Goal: Information Seeking & Learning: Learn about a topic

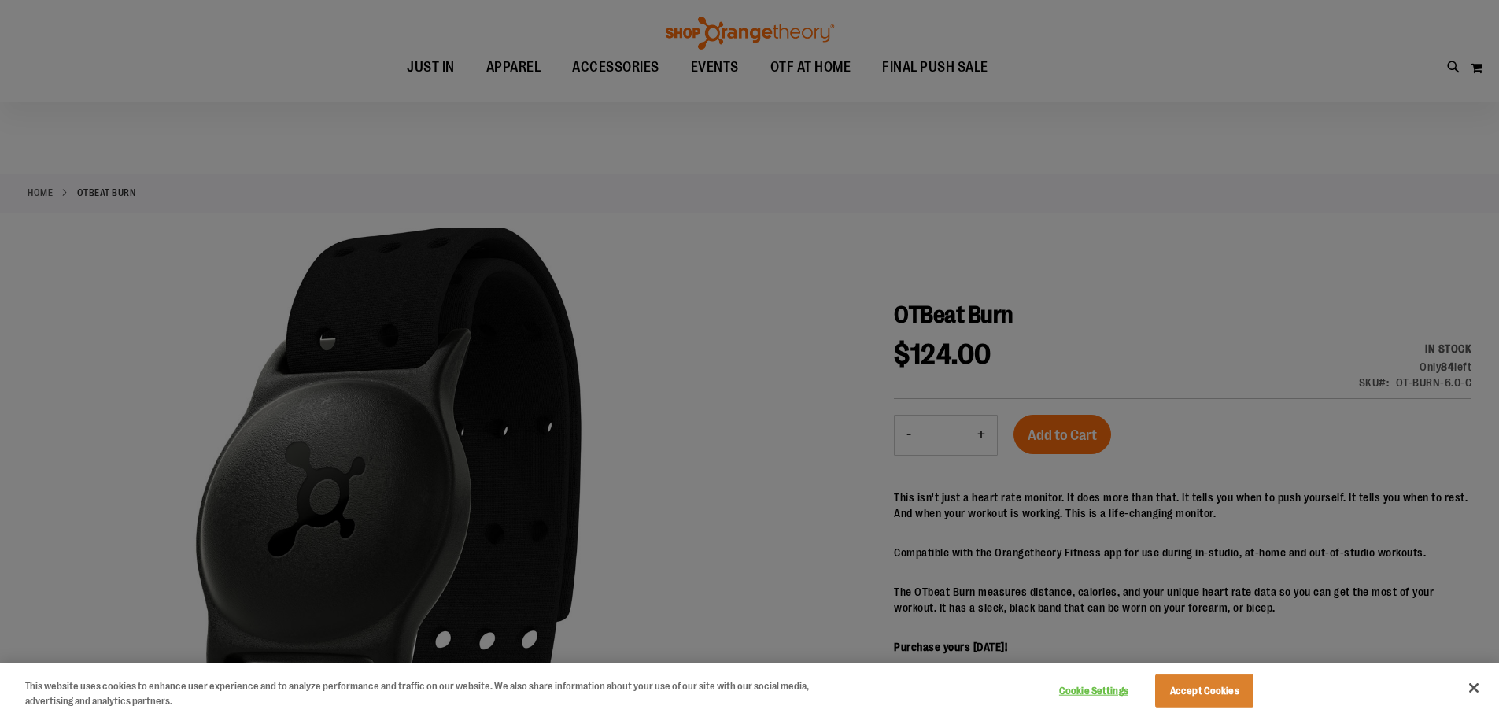
scroll to position [78, 0]
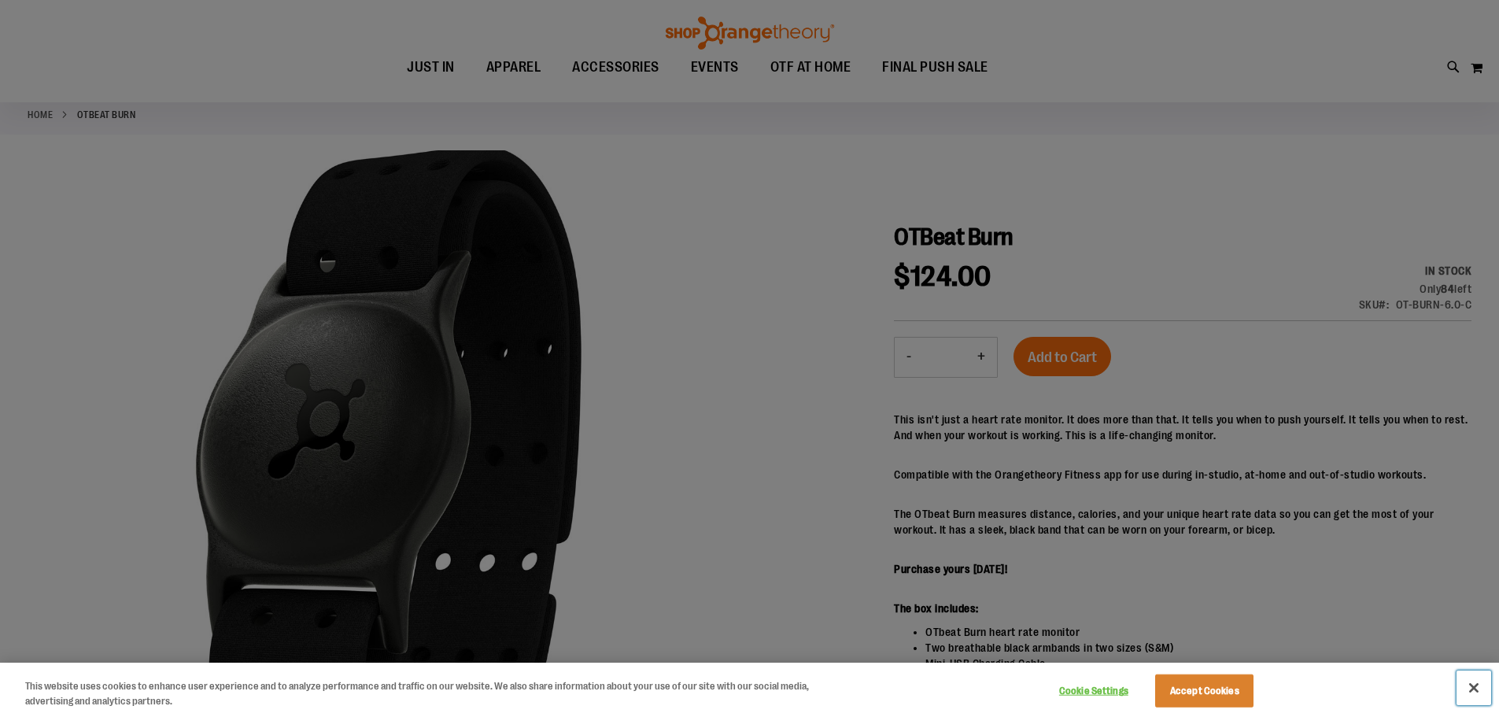
click at [1473, 683] on button "Close" at bounding box center [1473, 687] width 35 height 35
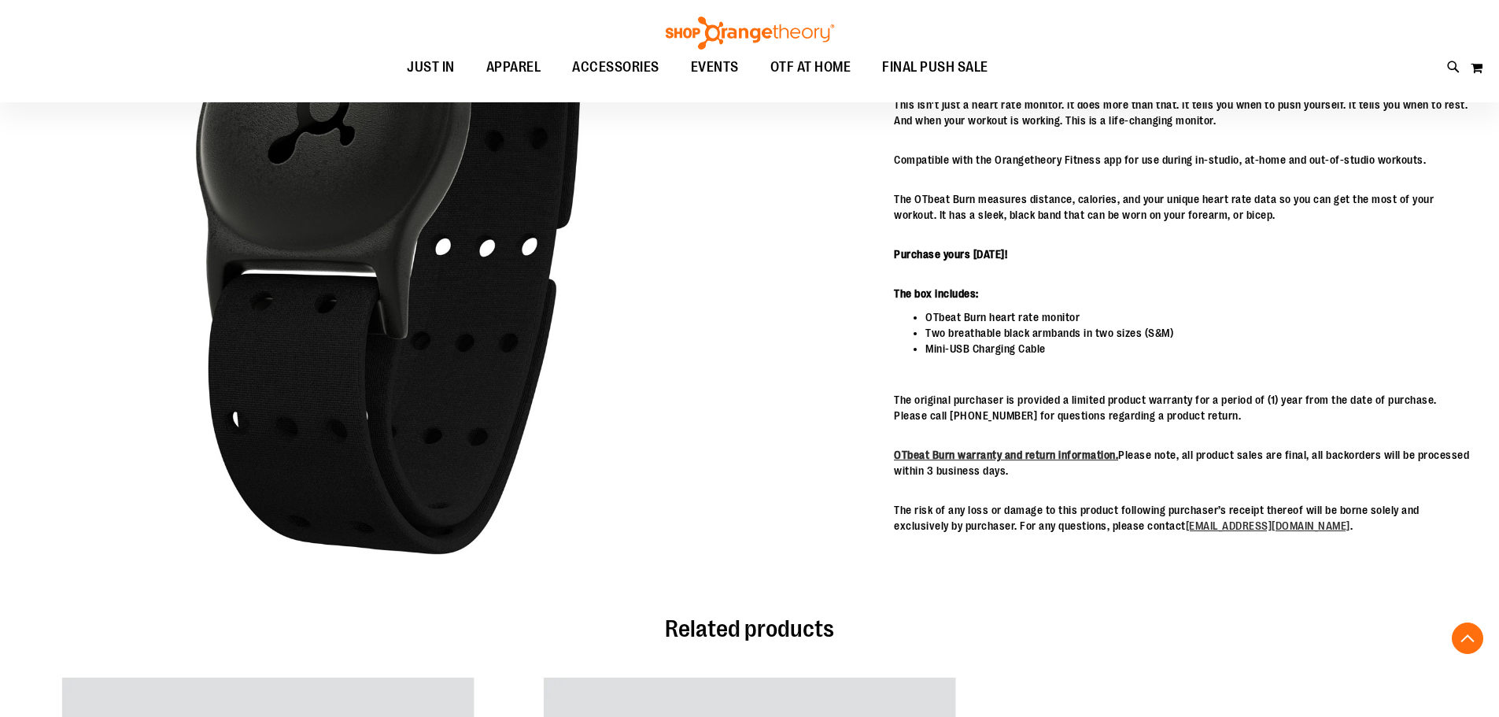
scroll to position [786, 0]
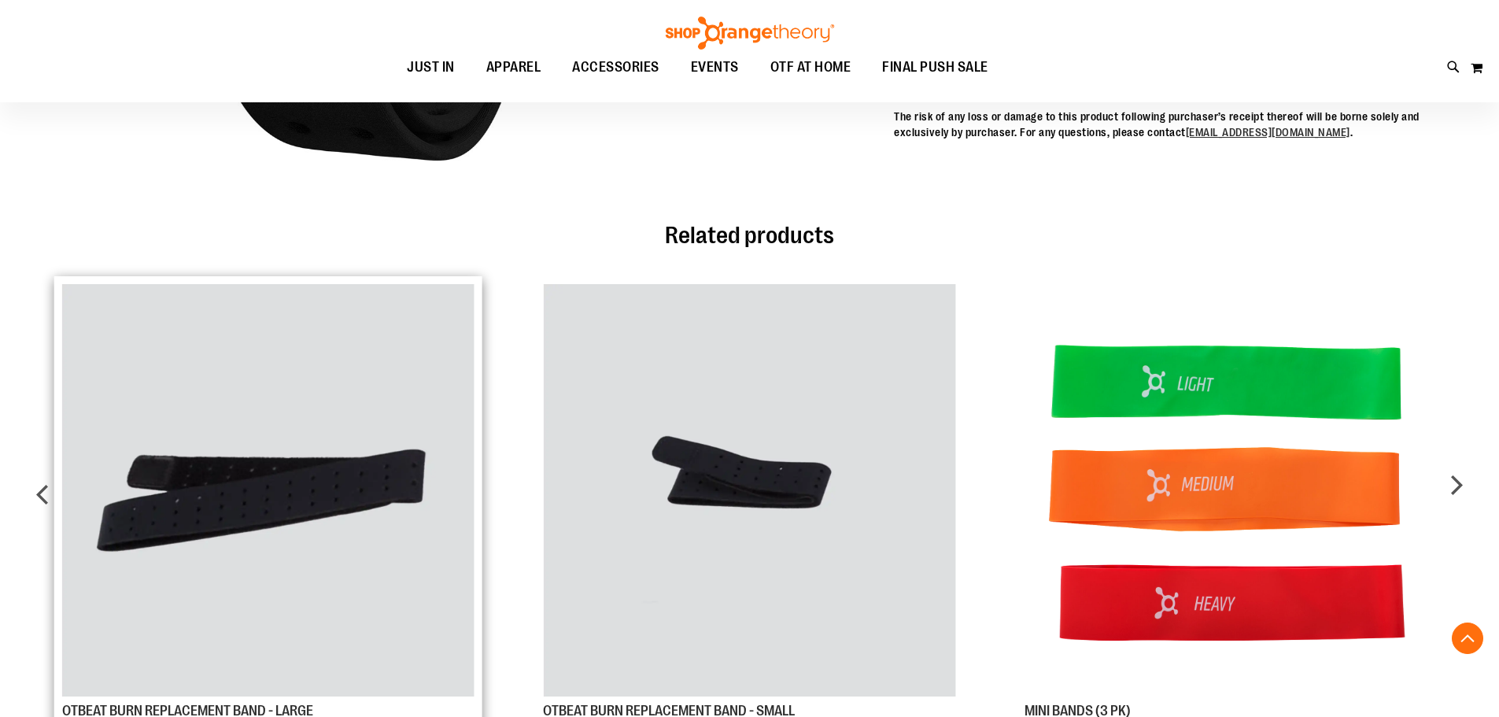
click at [182, 492] on img "Product Page Link" at bounding box center [268, 490] width 412 height 412
